Goal: Information Seeking & Learning: Learn about a topic

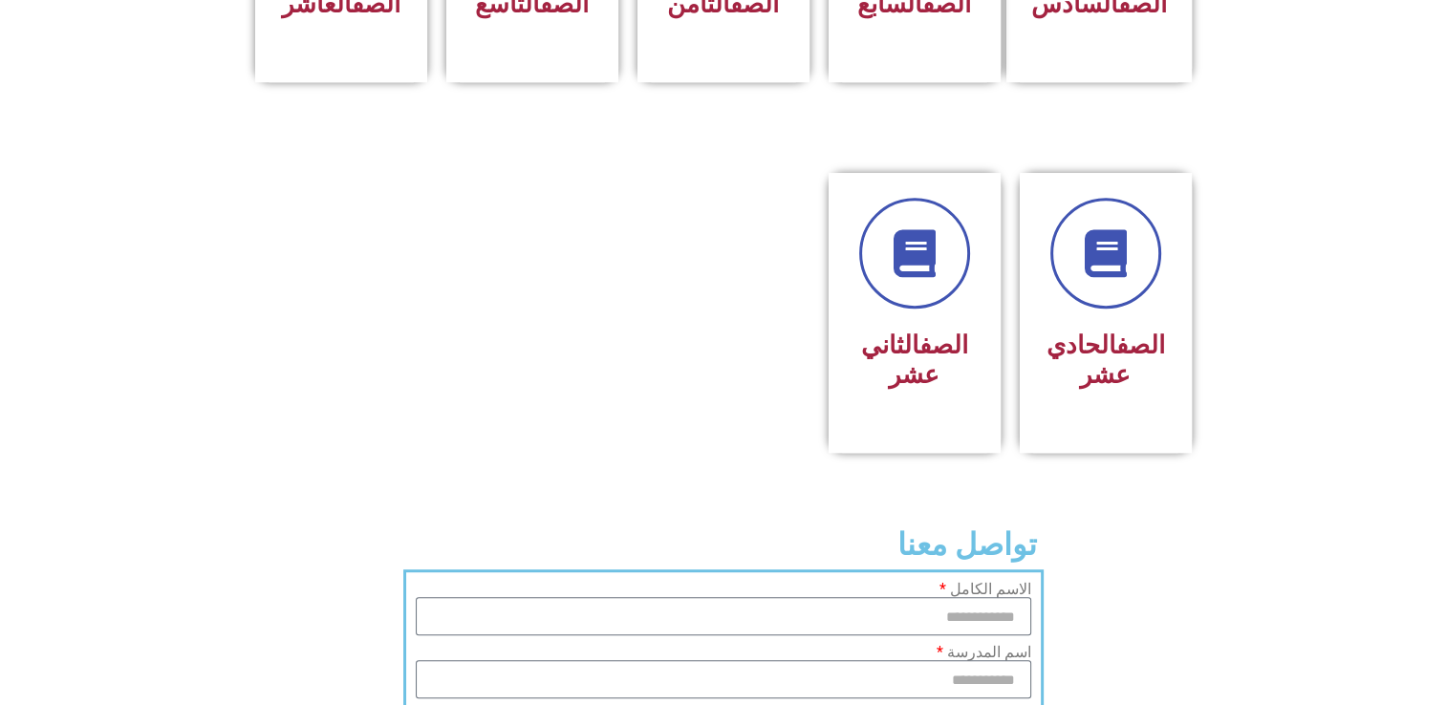
scroll to position [1014, 0]
click at [931, 355] on div "الصف الثاني عشر" at bounding box center [915, 359] width 120 height 76
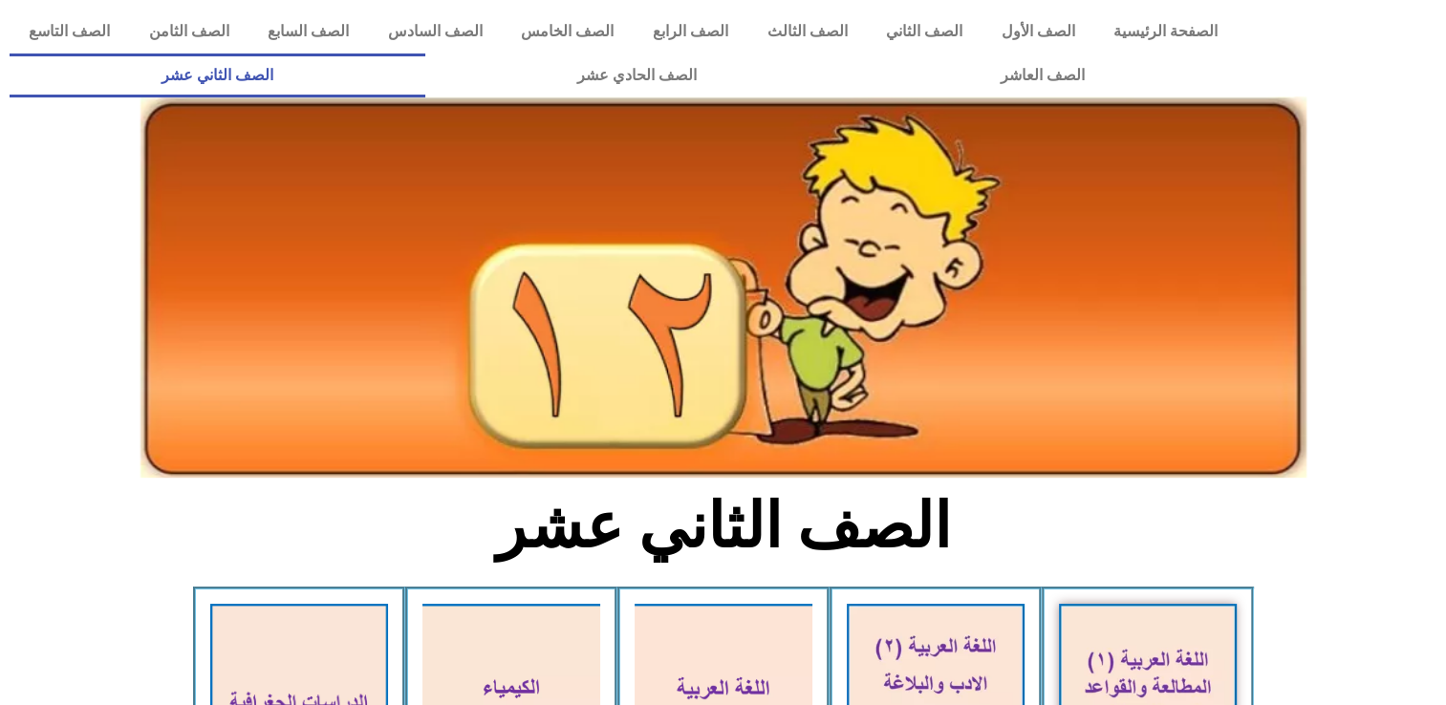
click at [1382, 136] on div at bounding box center [723, 141] width 1427 height 48
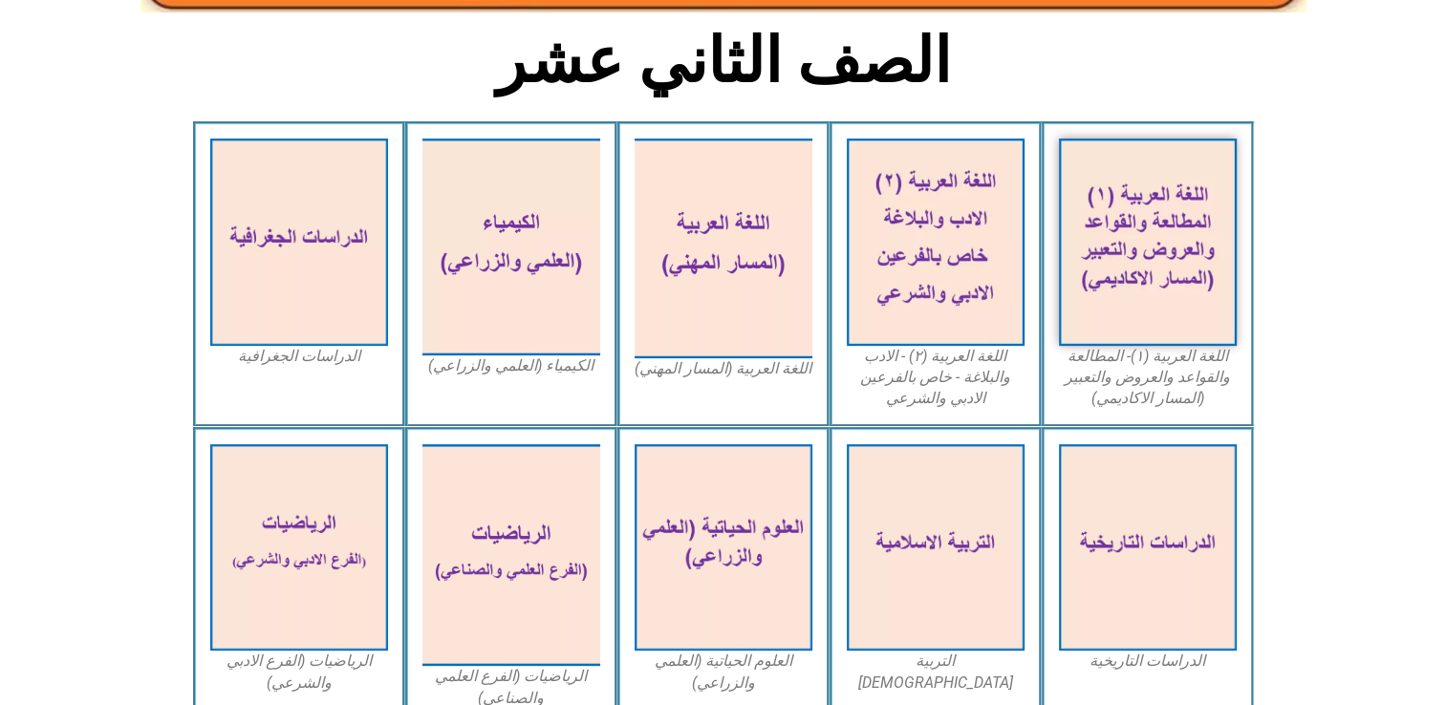
scroll to position [557, 0]
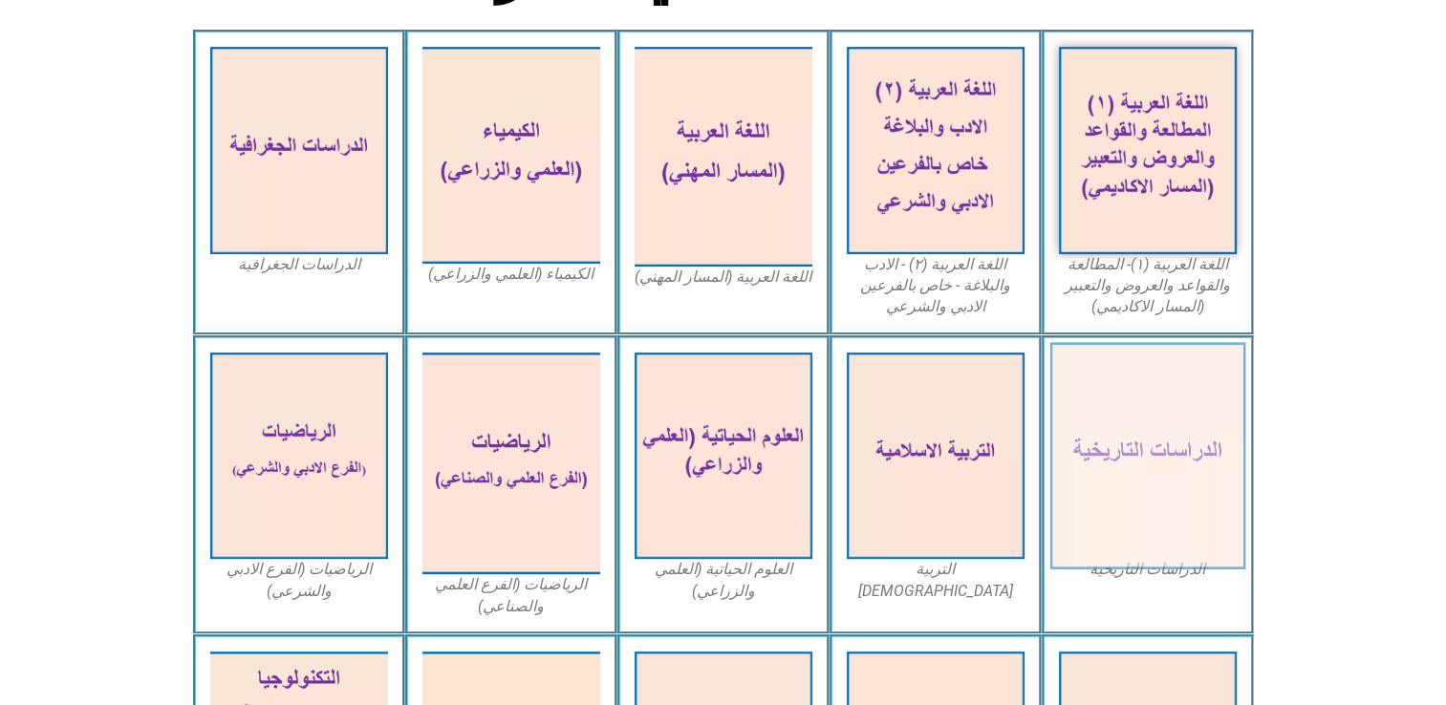
click at [1167, 480] on img at bounding box center [1148, 456] width 196 height 228
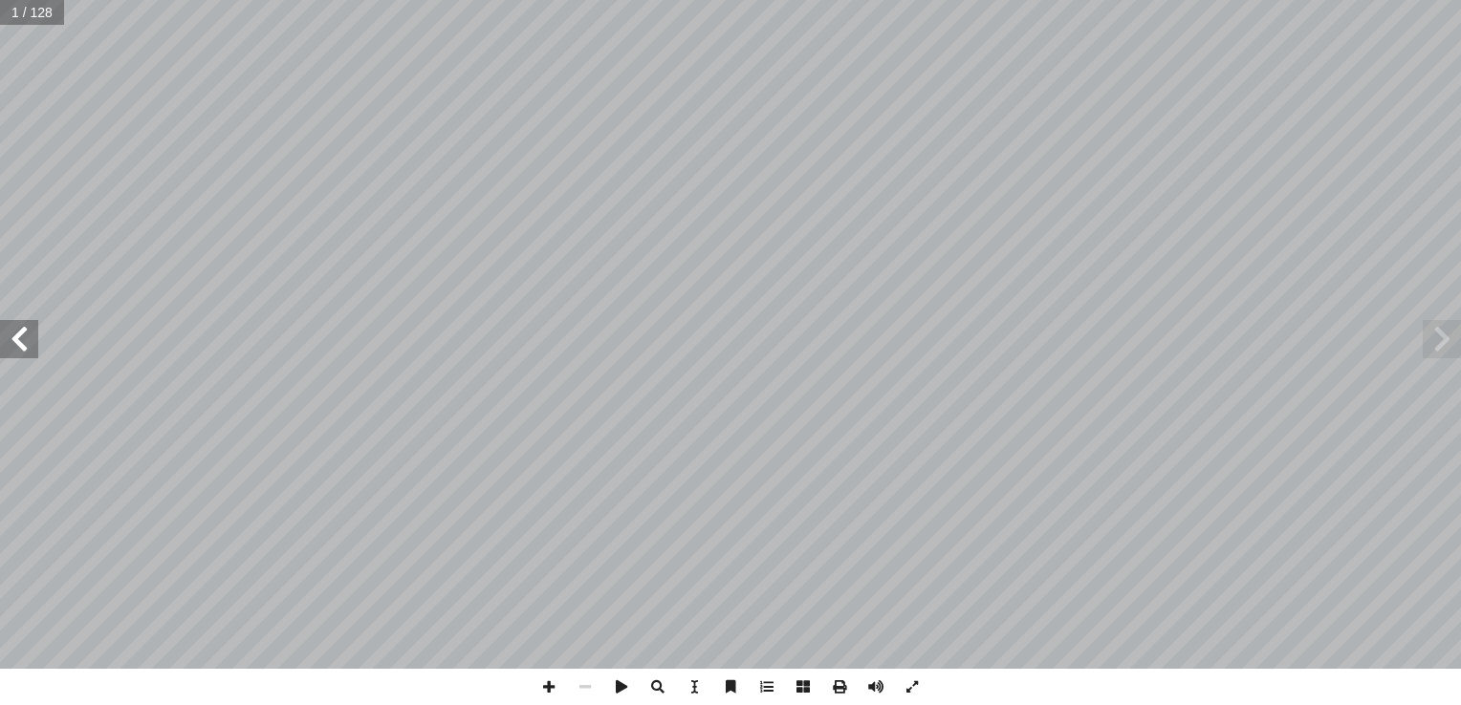
click at [43, 11] on input "text" at bounding box center [32, 12] width 64 height 25
type input "**"
click at [30, 332] on span at bounding box center [19, 339] width 38 height 38
click at [31, 322] on span at bounding box center [19, 339] width 38 height 38
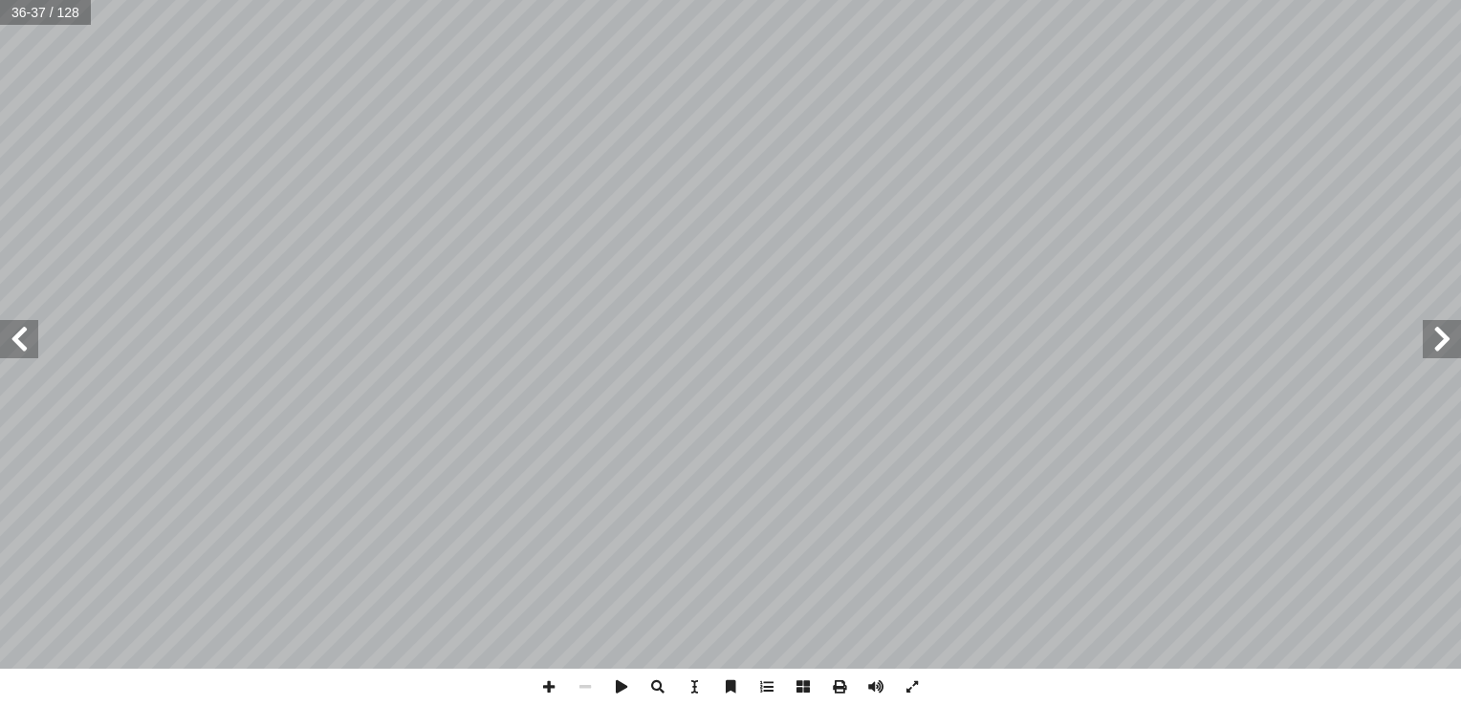
click at [32, 321] on span at bounding box center [19, 339] width 38 height 38
click at [558, 687] on span at bounding box center [549, 687] width 36 height 36
click at [544, 686] on span at bounding box center [549, 687] width 36 height 36
click at [19, 353] on span at bounding box center [19, 339] width 38 height 38
click at [1457, 333] on span at bounding box center [1441, 339] width 38 height 38
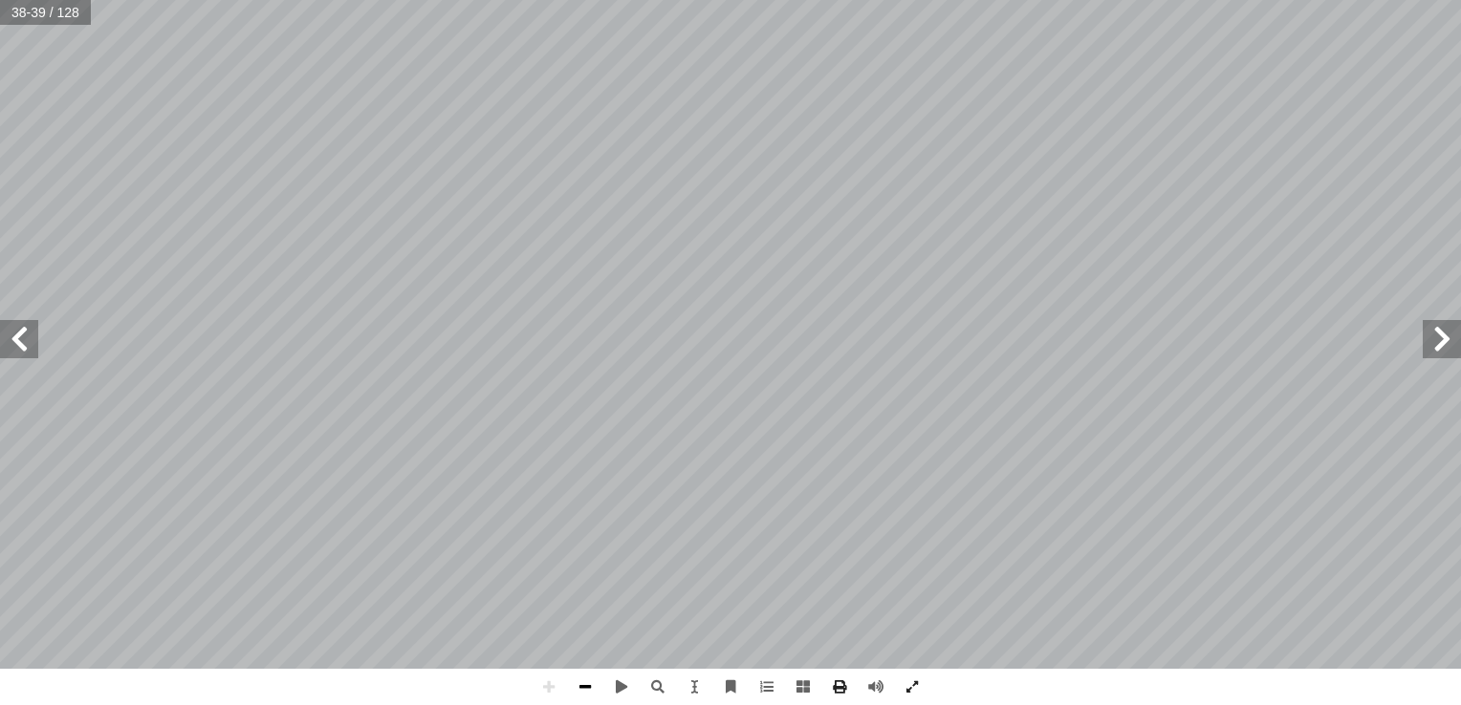
click at [596, 685] on span at bounding box center [585, 687] width 36 height 36
click at [547, 694] on span at bounding box center [549, 687] width 36 height 36
click at [31, 332] on span at bounding box center [19, 339] width 38 height 38
click at [586, 693] on span at bounding box center [585, 687] width 36 height 36
click at [556, 705] on span at bounding box center [549, 687] width 36 height 36
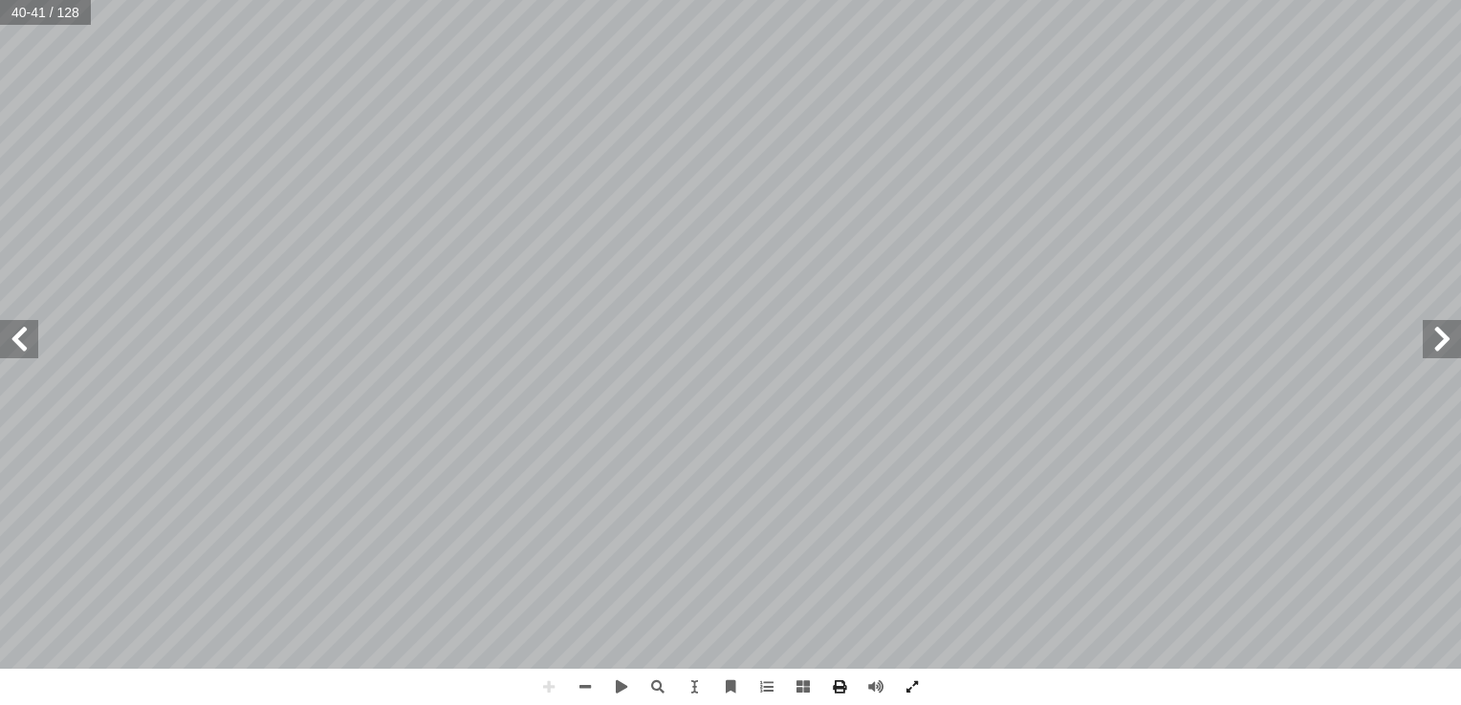
click at [784, 563] on div "٣٦ انية: ّ ة الث ّ مراحل الحرب العالمي نجيب: ّ ، ونستنتج، ثم ّ مني ّ نشاط )٣(: …" at bounding box center [730, 334] width 1461 height 669
click at [574, 696] on span at bounding box center [585, 687] width 36 height 36
click at [548, 688] on span at bounding box center [549, 687] width 36 height 36
